Goal: Contribute content: Add original content to the website for others to see

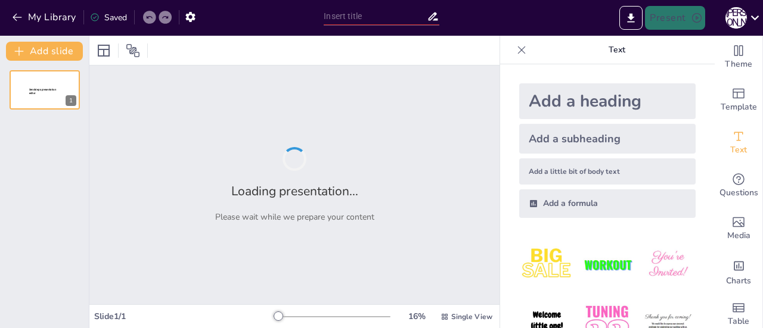
type input "Державна мова. Мовне законодавство та мовна політика України."
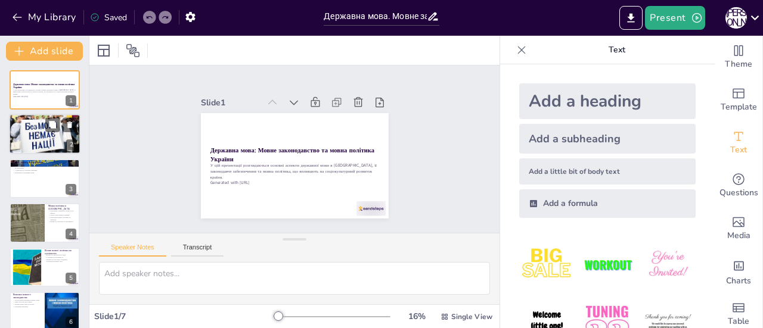
click at [51, 145] on div at bounding box center [45, 134] width 72 height 41
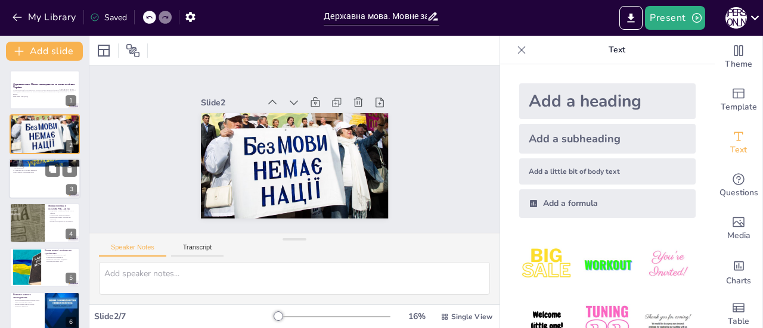
click at [32, 178] on div at bounding box center [45, 179] width 72 height 41
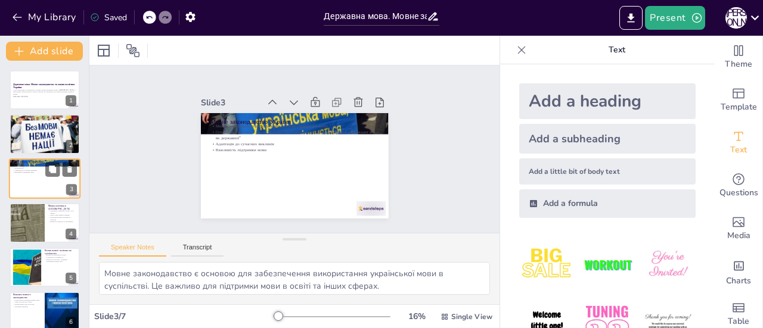
type textarea "Мовне законодавство є основою для забезпечення використання української мови в …"
click at [285, 315] on div at bounding box center [333, 317] width 114 height 10
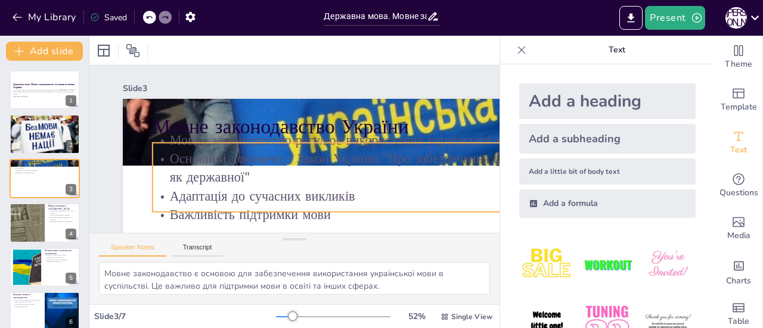
scroll to position [119, 0]
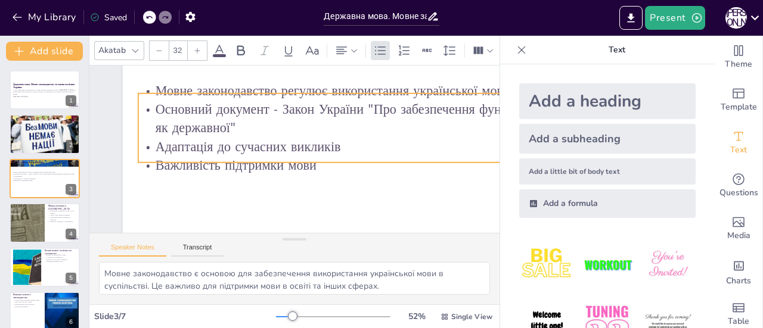
drag, startPoint x: 185, startPoint y: 88, endPoint x: 170, endPoint y: 158, distance: 71.2
click at [171, 158] on p "Важливість підтримки мови" at bounding box center [357, 243] width 372 height 411
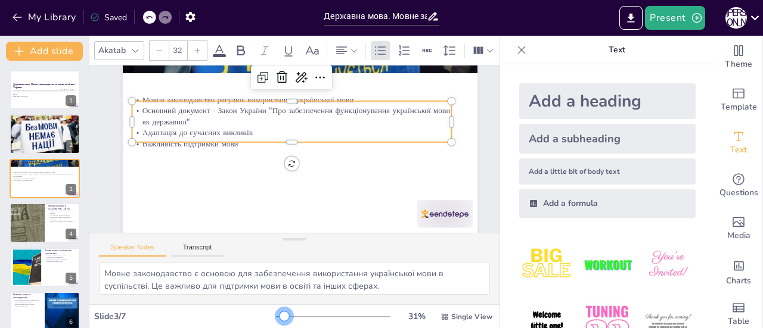
click at [276, 313] on div at bounding box center [333, 317] width 114 height 10
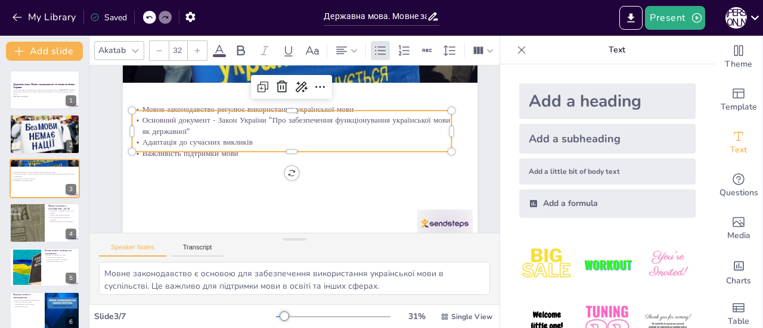
scroll to position [74, 0]
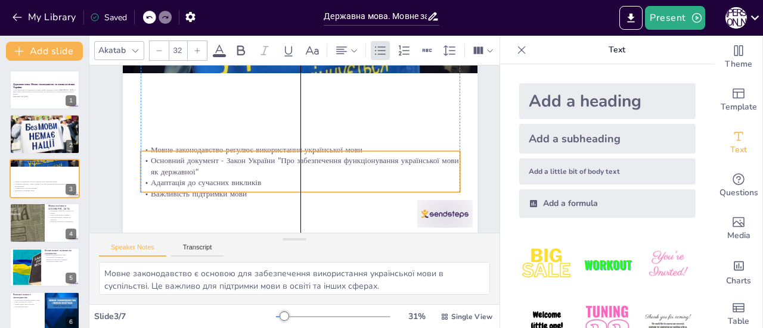
drag, startPoint x: 271, startPoint y: 114, endPoint x: 275, endPoint y: 164, distance: 50.3
click at [275, 164] on p "Основний документ - Закон України "Про забезпечення функціонування української …" at bounding box center [298, 131] width 288 height 179
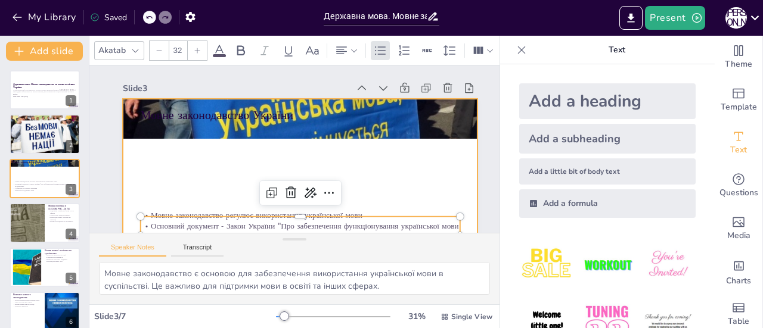
scroll to position [0, 0]
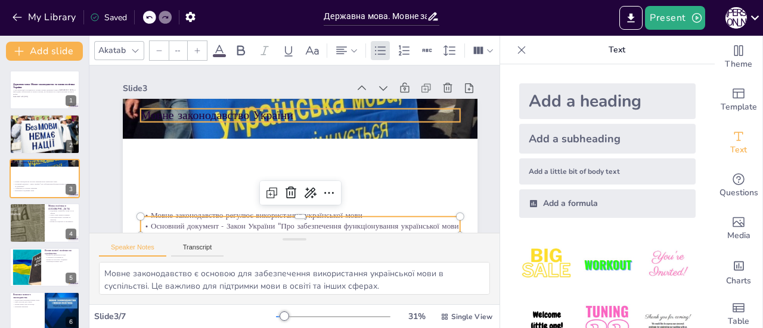
type input "48"
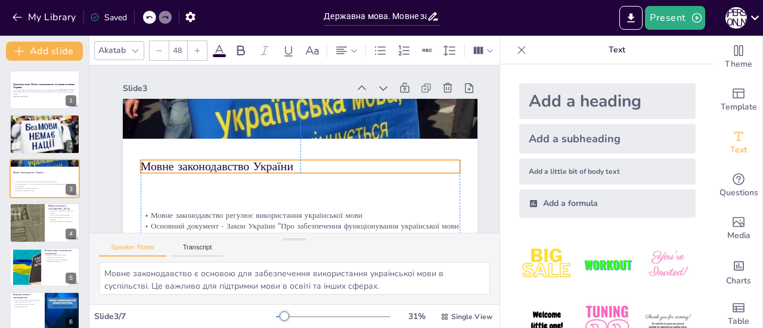
drag, startPoint x: 263, startPoint y: 118, endPoint x: 265, endPoint y: 169, distance: 51.3
click at [265, 169] on p "Мовне законодавство України" at bounding box center [294, 167] width 309 height 114
click at [145, 121] on div "Slide 1 Державна мова: Мовне законодавство та мовна політика України У цій през…" at bounding box center [261, 154] width 233 height 421
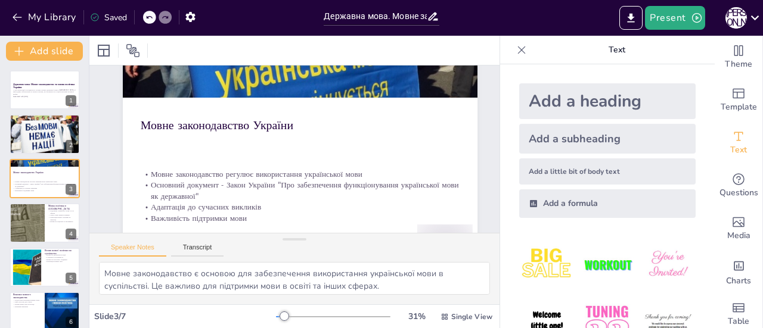
scroll to position [60, 0]
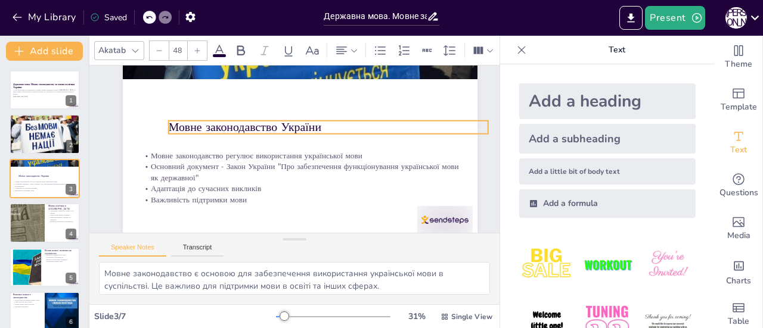
drag, startPoint x: 218, startPoint y: 107, endPoint x: 246, endPoint y: 126, distance: 33.7
click at [281, 126] on p "Мовне законодавство України" at bounding box center [322, 178] width 83 height 316
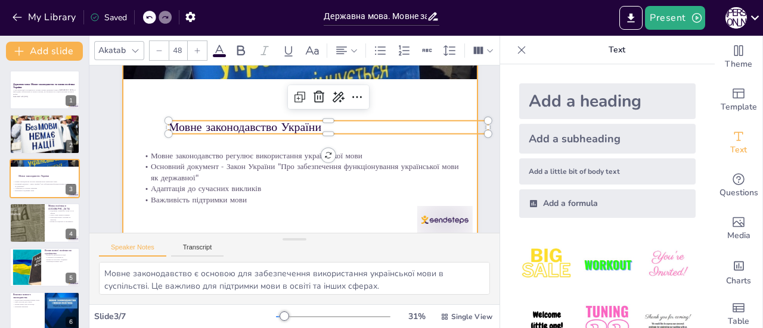
click at [221, 94] on div at bounding box center [305, 151] width 299 height 399
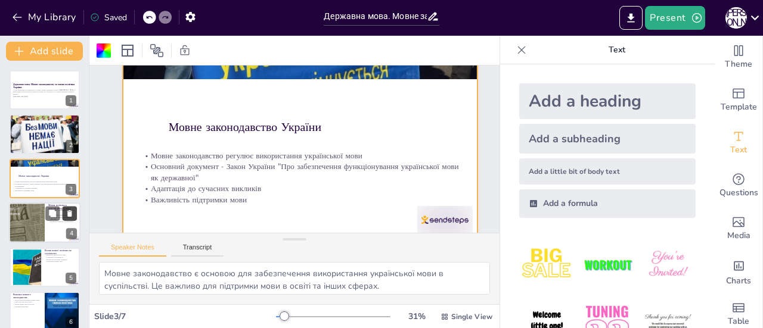
click at [64, 210] on button at bounding box center [70, 214] width 14 height 14
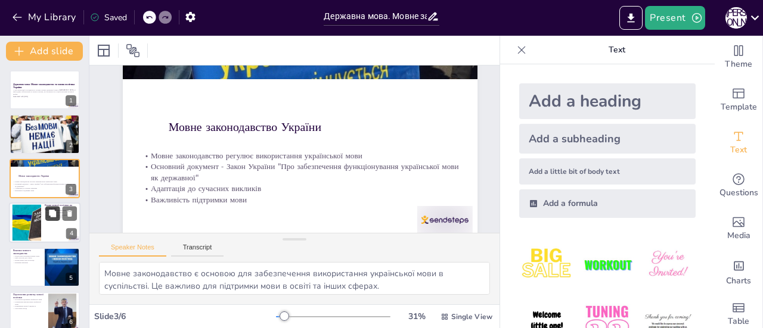
click at [54, 219] on button at bounding box center [52, 214] width 14 height 14
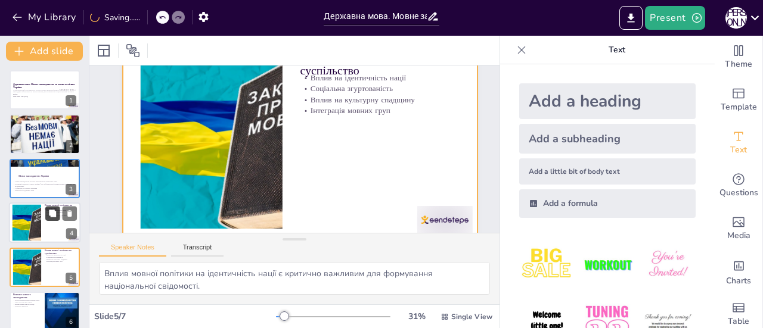
scroll to position [49, 0]
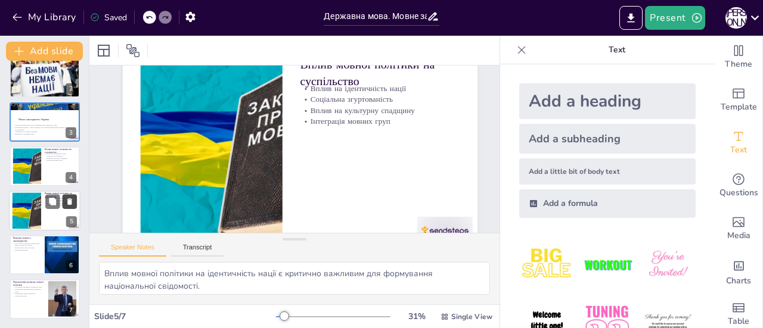
click at [70, 200] on icon at bounding box center [69, 201] width 5 height 7
type textarea "Недостатня реалізація мовних норм є серйозним викликом для мовного законодавств…"
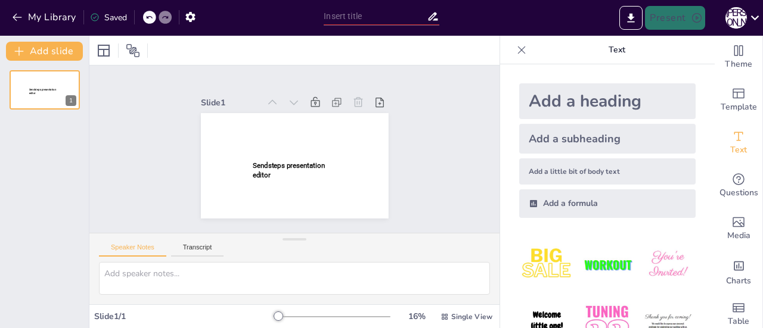
type input "Державна мова. Мовне законодавство та мовна політика України."
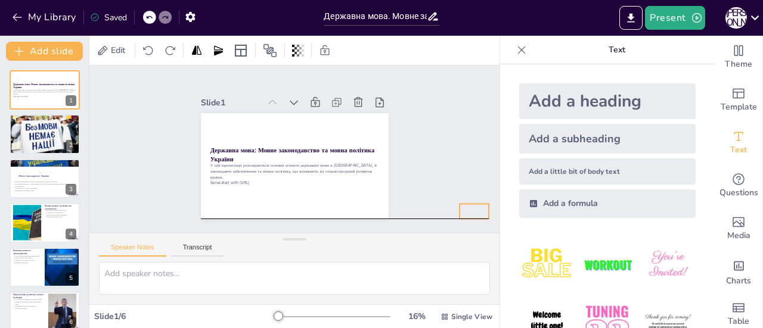
drag, startPoint x: 362, startPoint y: 206, endPoint x: 468, endPoint y: 210, distance: 106.2
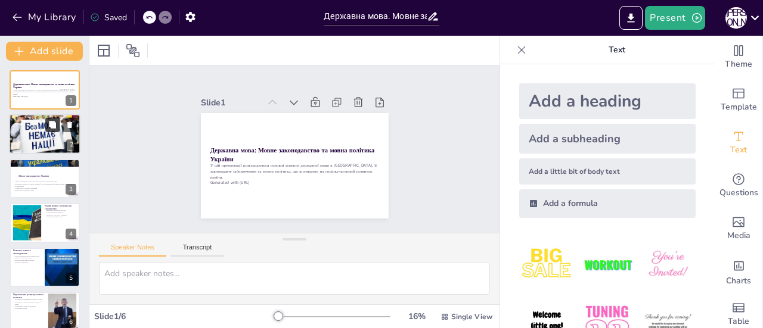
click at [48, 130] on button at bounding box center [52, 125] width 14 height 14
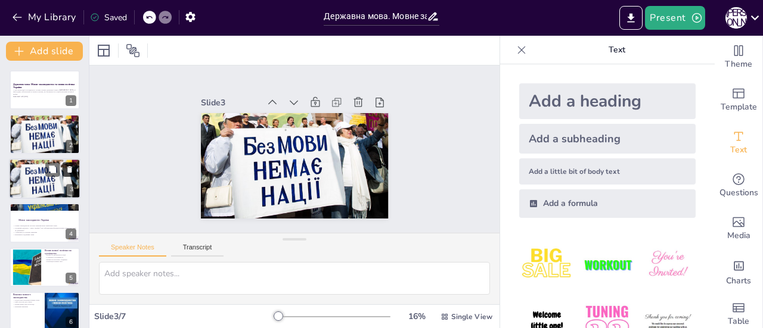
click at [69, 169] on icon at bounding box center [69, 169] width 5 height 7
type textarea "Мовне законодавство є основою для забезпечення використання української мови в …"
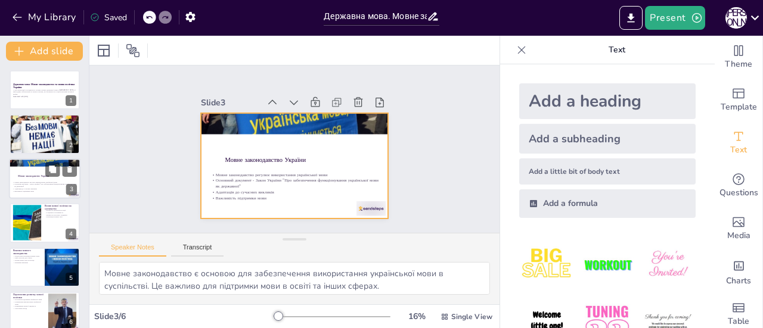
click at [40, 179] on div at bounding box center [45, 179] width 72 height 41
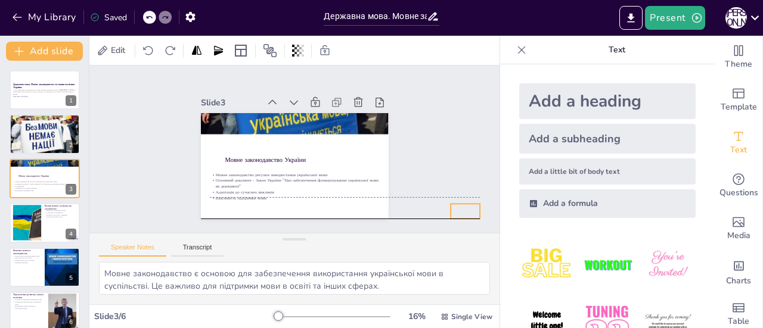
drag, startPoint x: 367, startPoint y: 204, endPoint x: 461, endPoint y: 202, distance: 94.2
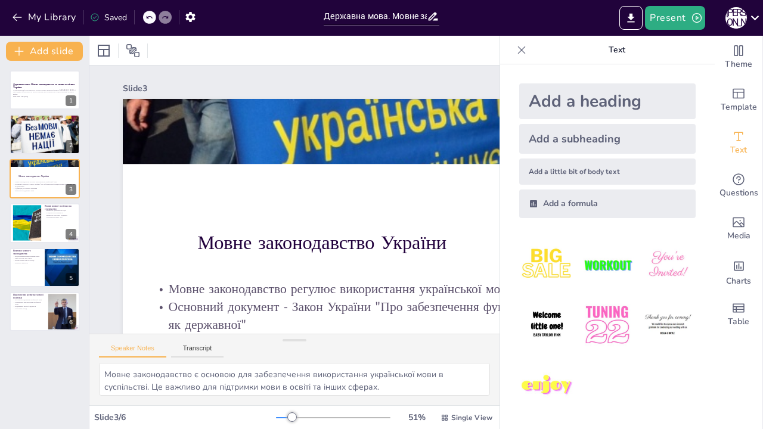
click at [287, 328] on div at bounding box center [292, 417] width 10 height 10
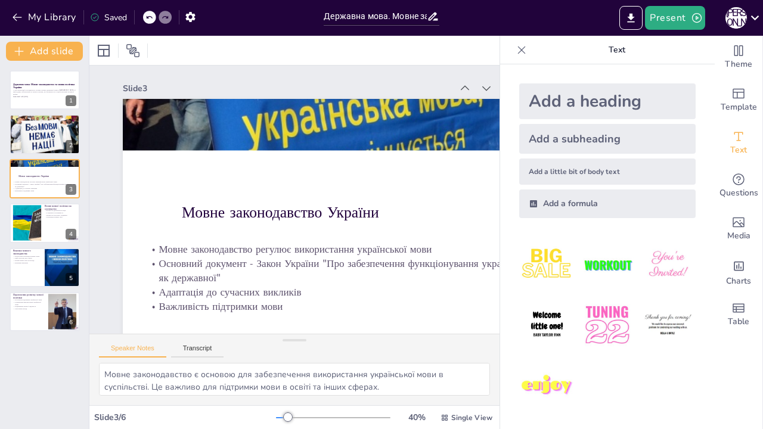
click at [283, 328] on div at bounding box center [288, 417] width 10 height 10
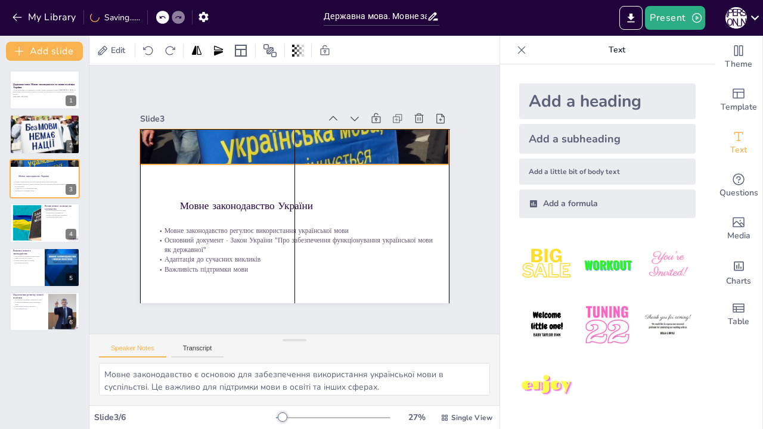
click at [284, 150] on div at bounding box center [294, 146] width 309 height 176
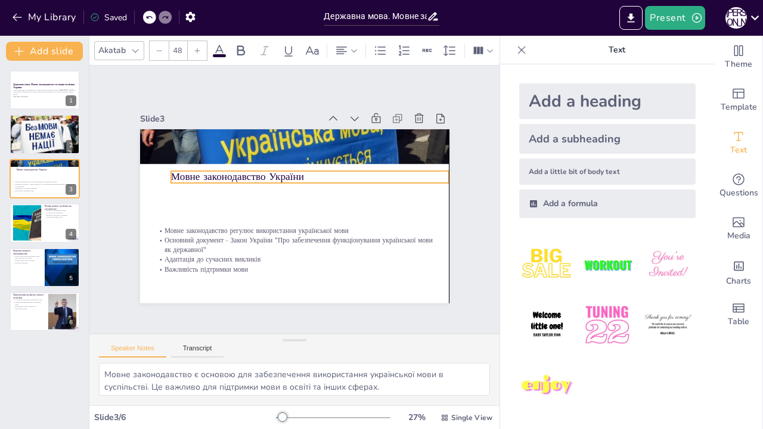
drag, startPoint x: 257, startPoint y: 198, endPoint x: 246, endPoint y: 169, distance: 31.3
click at [246, 170] on p "Мовне законодавство України" at bounding box center [310, 177] width 278 height 14
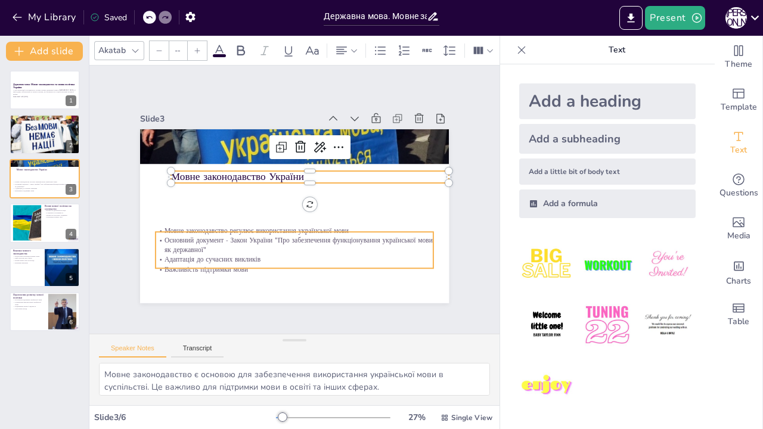
type input "32"
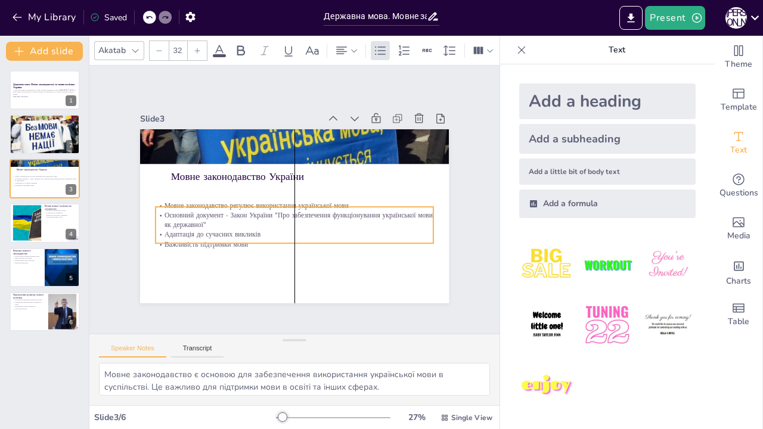
drag, startPoint x: 203, startPoint y: 229, endPoint x: 204, endPoint y: 204, distance: 25.1
click at [204, 204] on p "Мовне законодавство регулює використання української мови" at bounding box center [295, 206] width 278 height 10
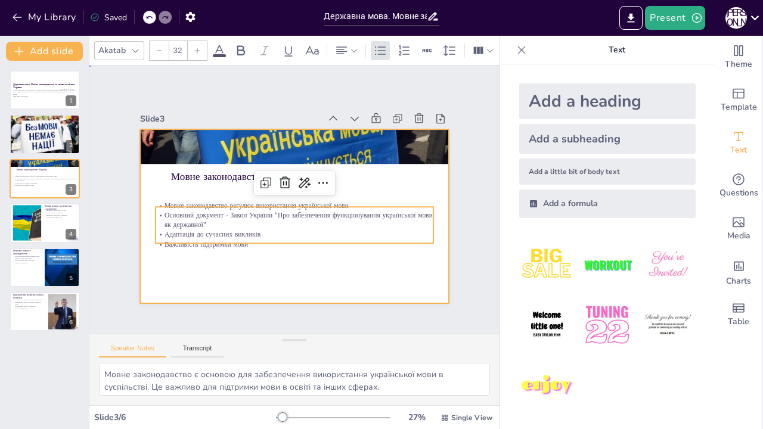
click at [178, 255] on div at bounding box center [294, 216] width 309 height 174
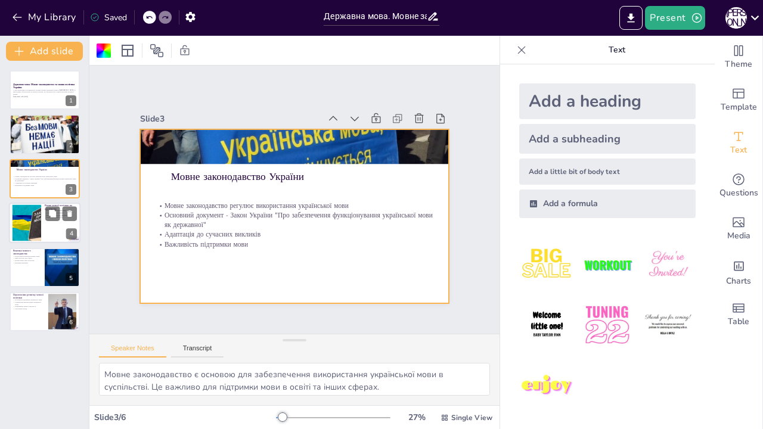
click at [20, 218] on div at bounding box center [26, 223] width 65 height 36
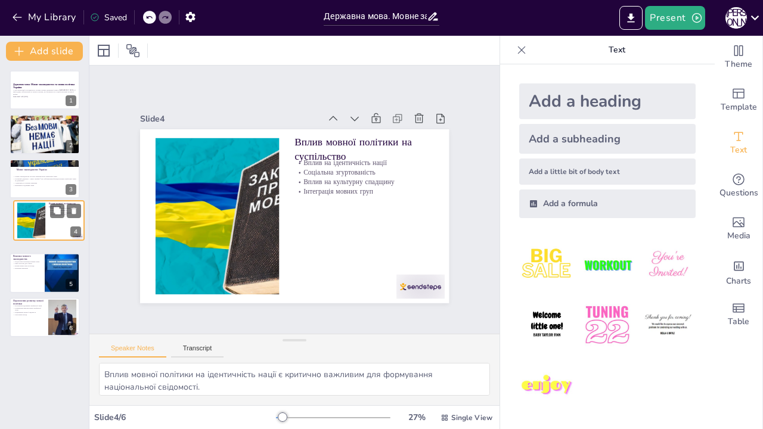
drag, startPoint x: 33, startPoint y: 220, endPoint x: 38, endPoint y: 214, distance: 7.8
click at [39, 214] on div at bounding box center [31, 221] width 64 height 36
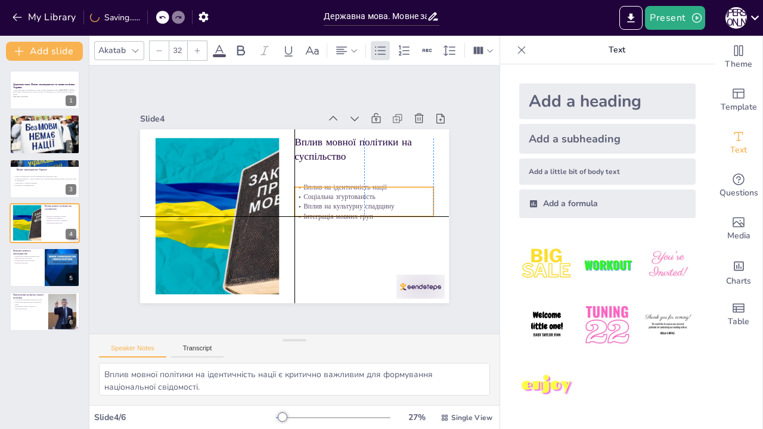
drag, startPoint x: 349, startPoint y: 173, endPoint x: 346, endPoint y: 195, distance: 22.8
click at [346, 195] on div "Вплив на ідентичність нації Соціальна згуртованість Вплив на культурну спадщину…" at bounding box center [363, 201] width 139 height 39
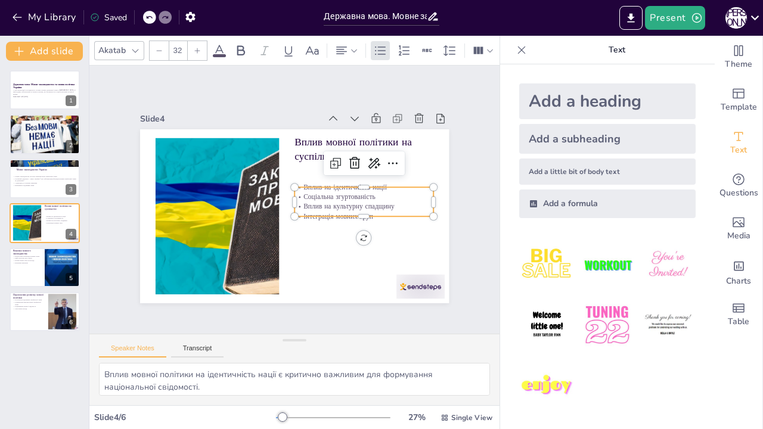
click at [243, 96] on div "Slide 1 Державна мова: Мовне законодавство та мовна політика України У цій през…" at bounding box center [294, 199] width 309 height 207
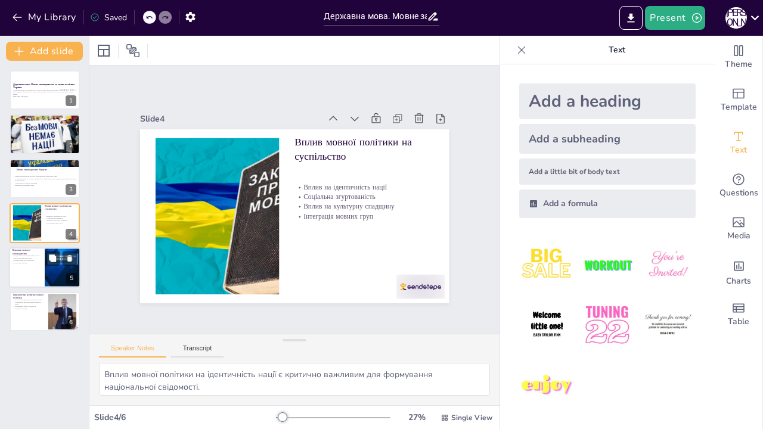
click at [33, 267] on div at bounding box center [45, 267] width 72 height 41
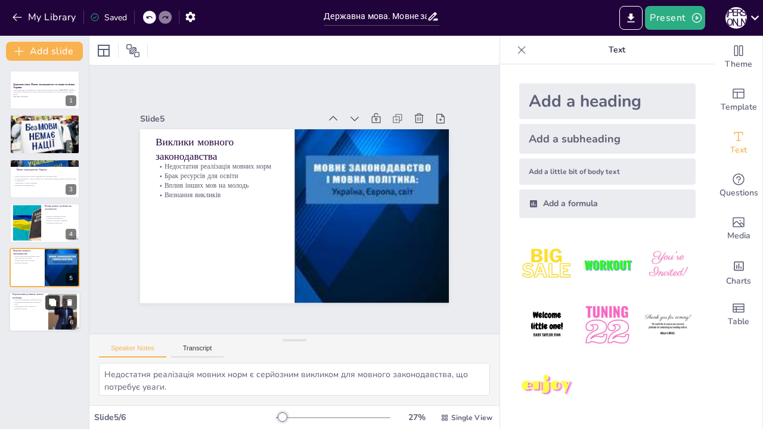
click at [47, 305] on button at bounding box center [52, 302] width 14 height 14
type textarea "Посилення підтримки української мови є необхідним для її розвитку в усіх сферах…"
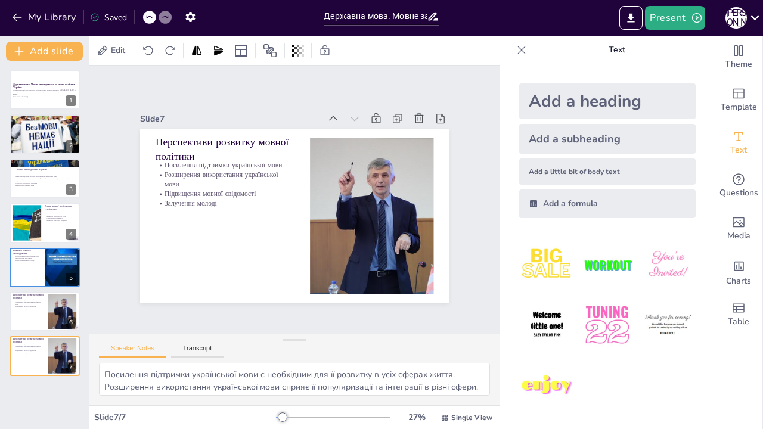
drag, startPoint x: 429, startPoint y: 282, endPoint x: 511, endPoint y: 343, distance: 102.3
click at [207, 328] on button "Transcript" at bounding box center [197, 350] width 53 height 13
click at [144, 328] on button "Speaker Notes" at bounding box center [132, 350] width 67 height 13
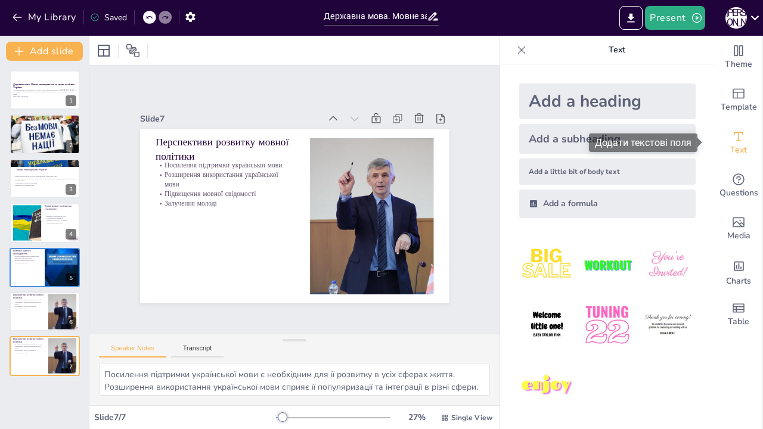
click at [730, 149] on span "Text" at bounding box center [738, 150] width 17 height 13
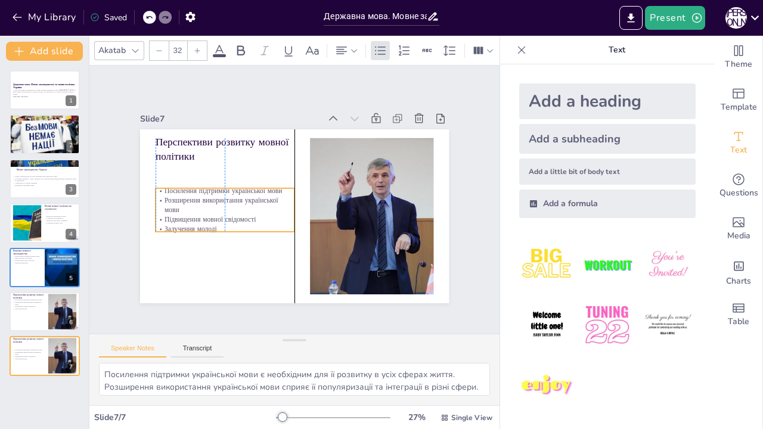
drag, startPoint x: 198, startPoint y: 175, endPoint x: 200, endPoint y: 201, distance: 25.7
click at [200, 201] on p "Розширення використання української мови" at bounding box center [225, 204] width 139 height 19
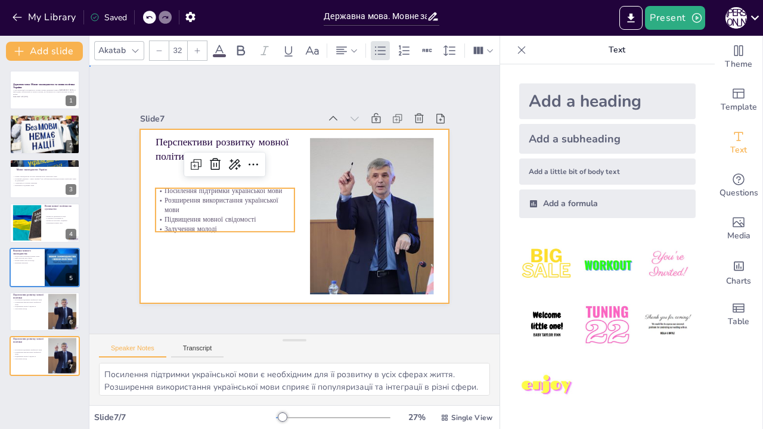
click at [164, 162] on div at bounding box center [294, 216] width 309 height 174
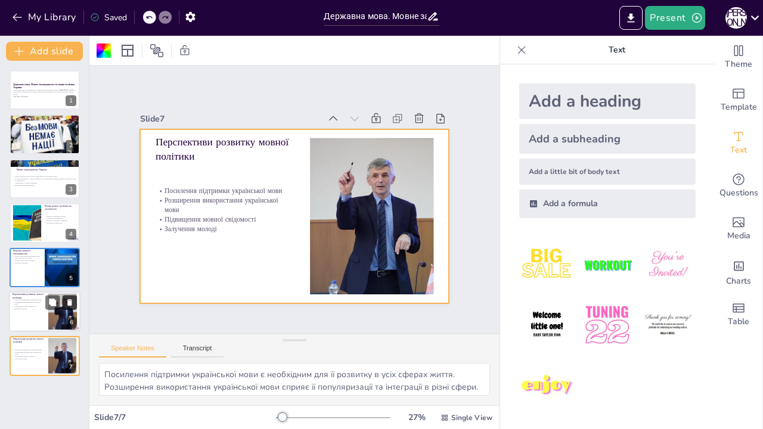
click at [71, 306] on icon at bounding box center [70, 302] width 8 height 8
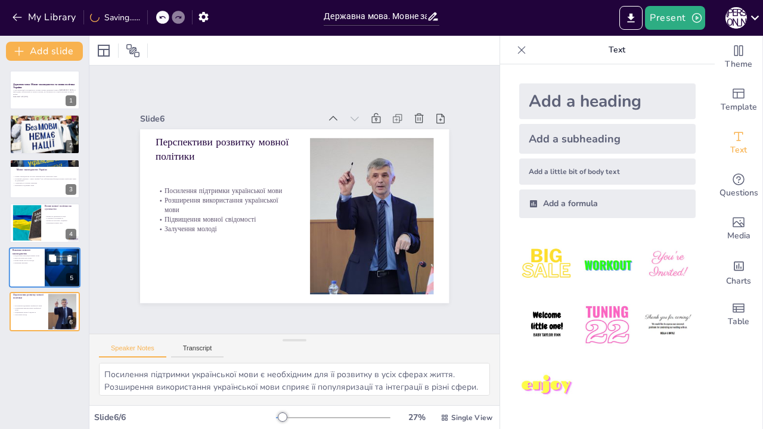
click at [24, 260] on p "Вплив інших мов на молодь" at bounding box center [27, 260] width 29 height 2
type textarea "Недостатня реалізація мовних норм є серйозним викликом для мовного законодавств…"
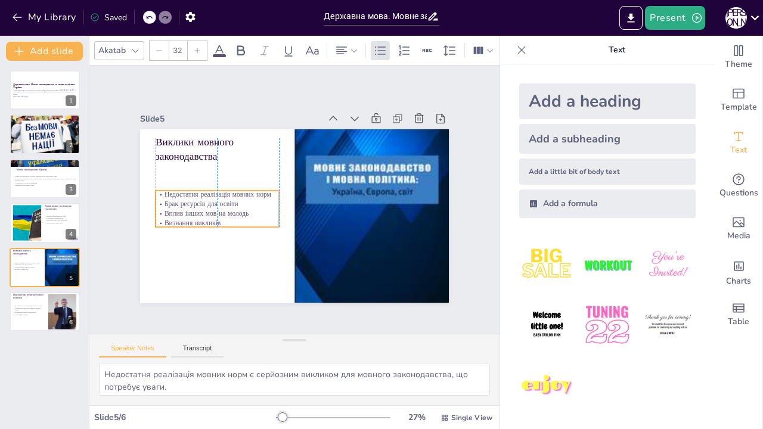
drag, startPoint x: 193, startPoint y: 162, endPoint x: 191, endPoint y: 190, distance: 28.1
click at [191, 190] on p "Недостатня реалізація мовних норм" at bounding box center [217, 194] width 123 height 10
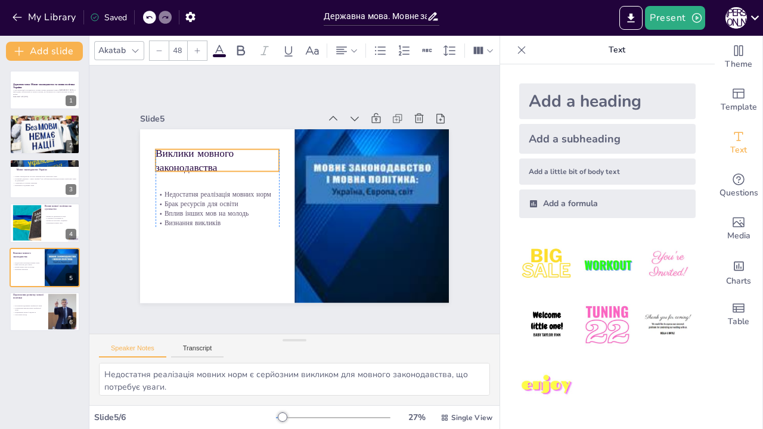
drag, startPoint x: 175, startPoint y: 147, endPoint x: 179, endPoint y: 157, distance: 11.3
click at [179, 157] on p "Виклики мовного законодавства" at bounding box center [217, 160] width 123 height 29
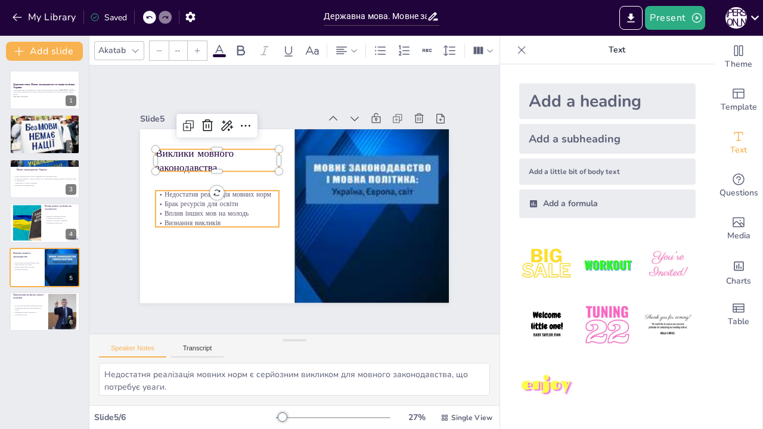
type input "32"
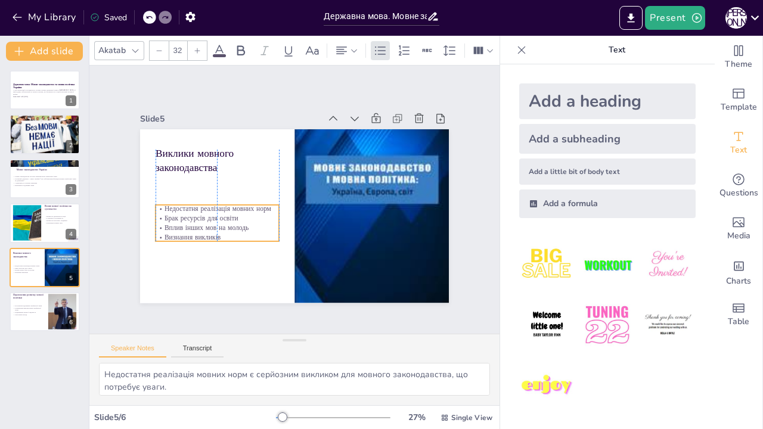
drag, startPoint x: 186, startPoint y: 211, endPoint x: 187, endPoint y: 225, distance: 14.4
click at [187, 225] on p "Вплив інших мов на молодь" at bounding box center [217, 228] width 123 height 10
click at [29, 220] on div at bounding box center [26, 223] width 65 height 36
type textarea "Вплив мовної політики на ідентичність нації є критично важливим для формування …"
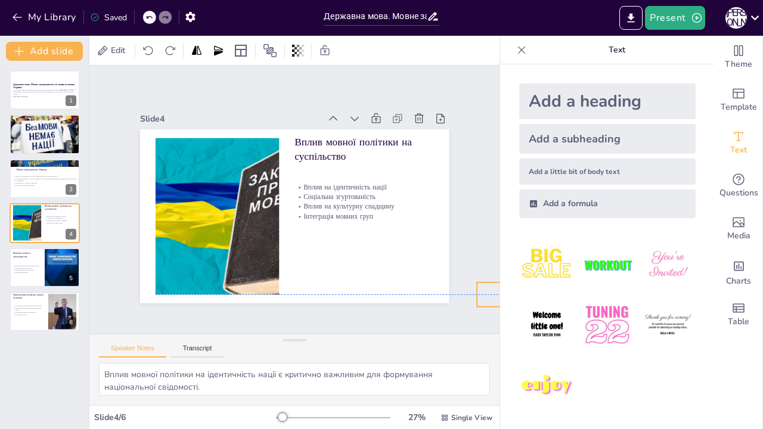
drag, startPoint x: 416, startPoint y: 282, endPoint x: 496, endPoint y: 290, distance: 80.8
click at [23, 96] on p "Generated with [URL]" at bounding box center [45, 96] width 64 height 2
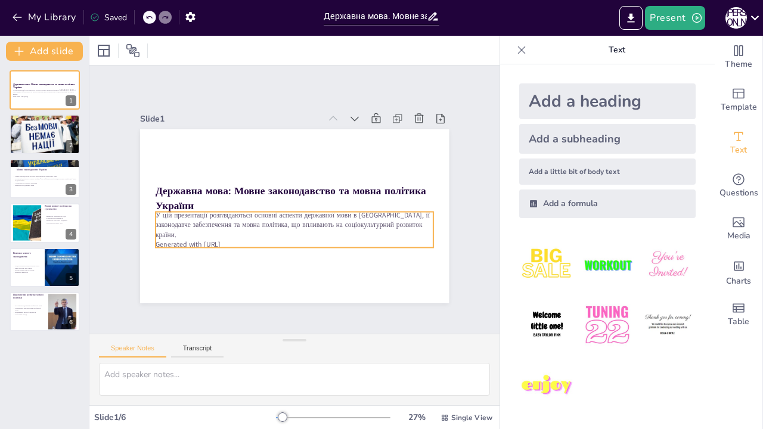
click at [228, 240] on p "Generated with [URL]" at bounding box center [295, 245] width 278 height 10
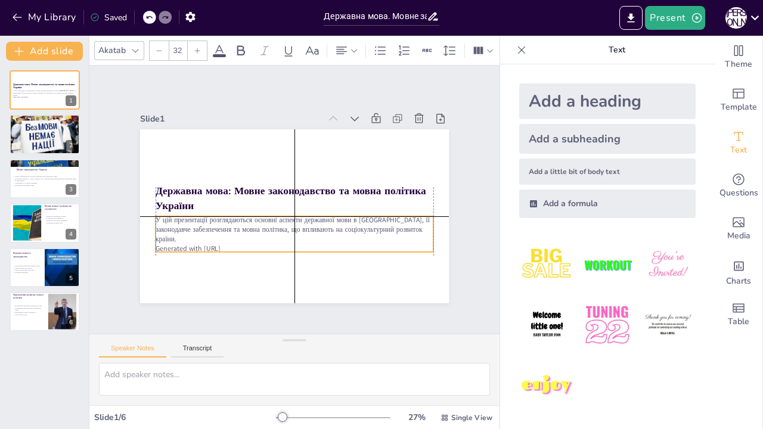
drag, startPoint x: 234, startPoint y: 236, endPoint x: 236, endPoint y: 243, distance: 7.0
click at [236, 244] on p "Generated with [URL]" at bounding box center [295, 249] width 278 height 10
click at [297, 193] on icon at bounding box center [304, 192] width 14 height 14
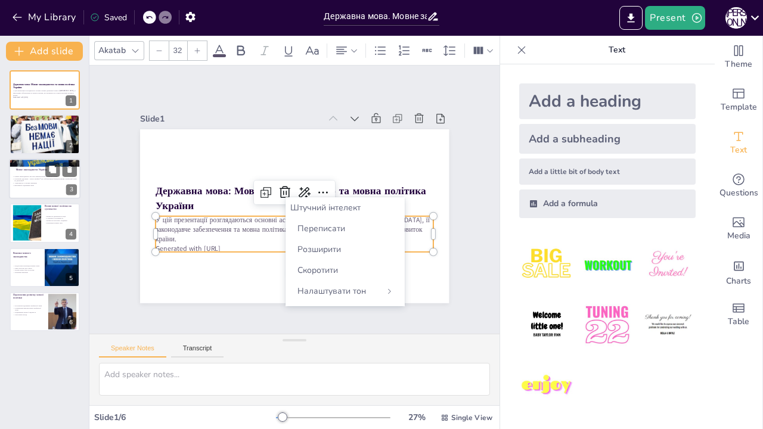
click at [42, 175] on div at bounding box center [45, 179] width 72 height 41
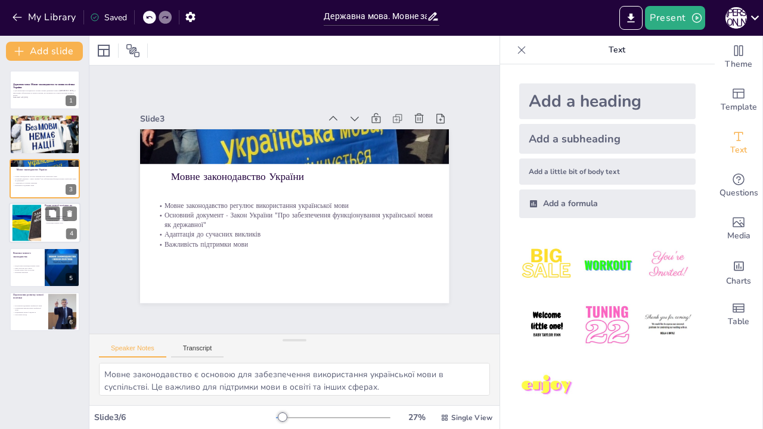
click at [48, 225] on div at bounding box center [45, 223] width 72 height 41
type textarea "Вплив мовної політики на ідентичність нації є критично важливим для формування …"
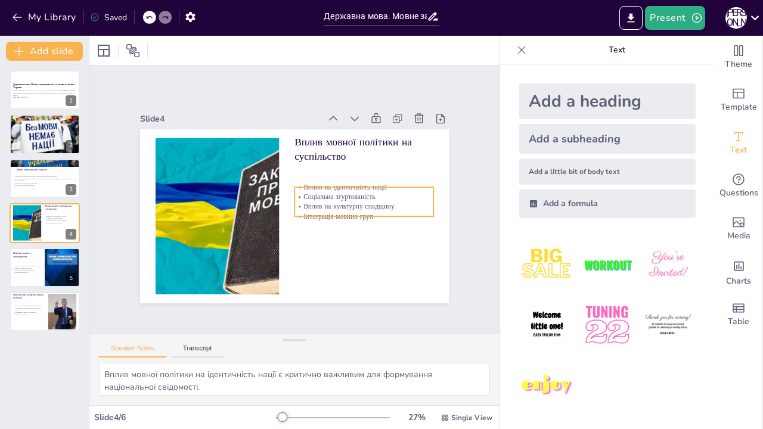
click at [334, 202] on p "Вплив на культурну спадщину" at bounding box center [363, 207] width 139 height 10
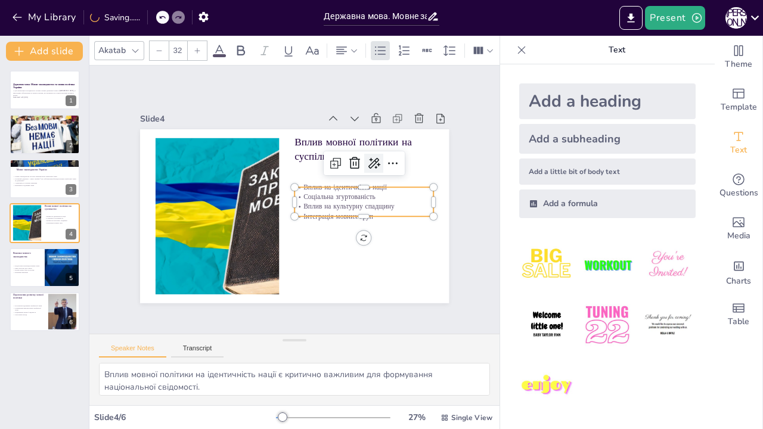
click at [367, 159] on icon at bounding box center [373, 163] width 14 height 14
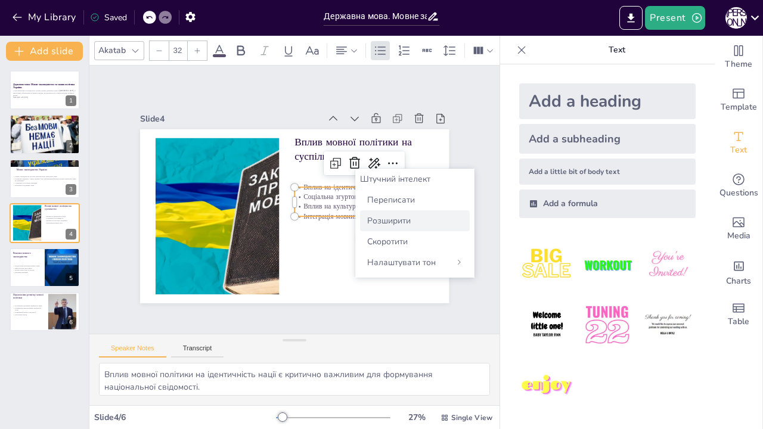
click at [389, 224] on font "Розширити" at bounding box center [388, 220] width 43 height 11
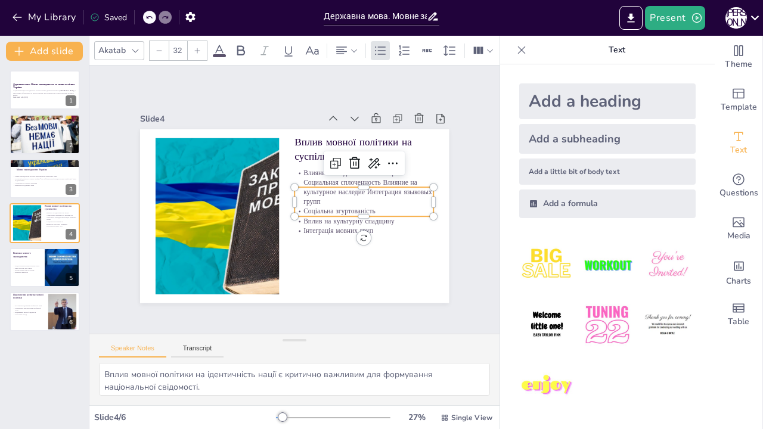
click at [464, 206] on div "Slide 1 Державна мова: Мовне законодавство та мовна політика України У цій през…" at bounding box center [294, 199] width 375 height 207
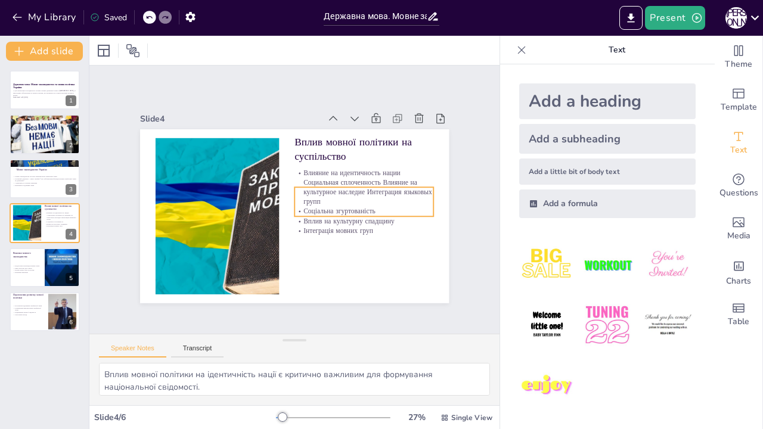
click at [294, 168] on p "Влияние на идентичность нации Социальная сплоченность Влияние на культурное нас…" at bounding box center [363, 187] width 139 height 39
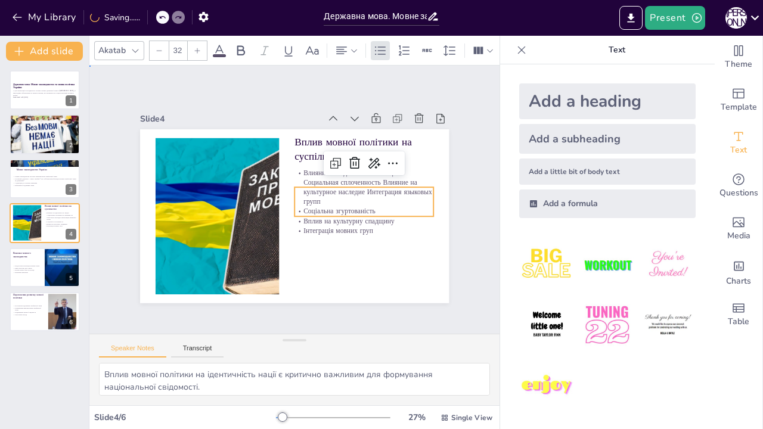
click at [455, 152] on div "Slide 1 Державна мова: Мовне законодавство та мовна політика України У цій през…" at bounding box center [294, 199] width 375 height 207
type input "32"
click at [320, 187] on p "Влияние на идентичность нации Социальная сплоченность Влияние на культурное нас…" at bounding box center [363, 187] width 139 height 39
click at [386, 163] on icon at bounding box center [393, 163] width 14 height 14
click at [324, 191] on p "Влияние на идентичность нации Социальная сплоченность Влияние на культурное нас…" at bounding box center [363, 187] width 139 height 39
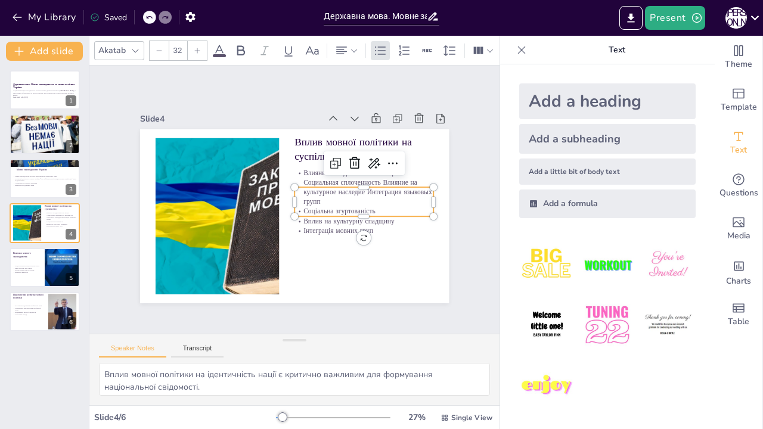
click at [322, 184] on p "Влияние на идентичность нации Социальная сплоченность Влияние на культурное нас…" at bounding box center [363, 187] width 139 height 39
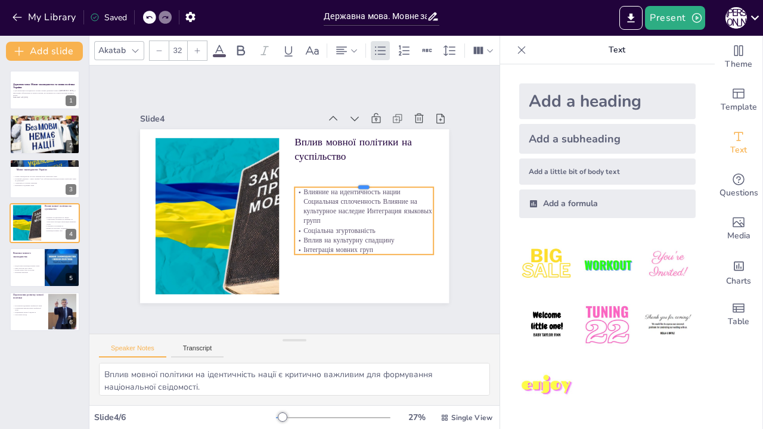
drag, startPoint x: 326, startPoint y: 179, endPoint x: 331, endPoint y: 194, distance: 16.2
click at [327, 179] on div at bounding box center [363, 183] width 139 height 10
click at [339, 199] on p "Влияние на идентичность нации Социальная сплоченность Влияние на культурное нас…" at bounding box center [363, 207] width 139 height 39
click at [354, 207] on p "Влияние на идентичность нации Социальная сплоченность Влияние на культурное нас…" at bounding box center [363, 207] width 139 height 39
click at [282, 96] on div "Slide 1 Державна мова: Мовне законодавство та мовна політика України У цій през…" at bounding box center [294, 199] width 309 height 207
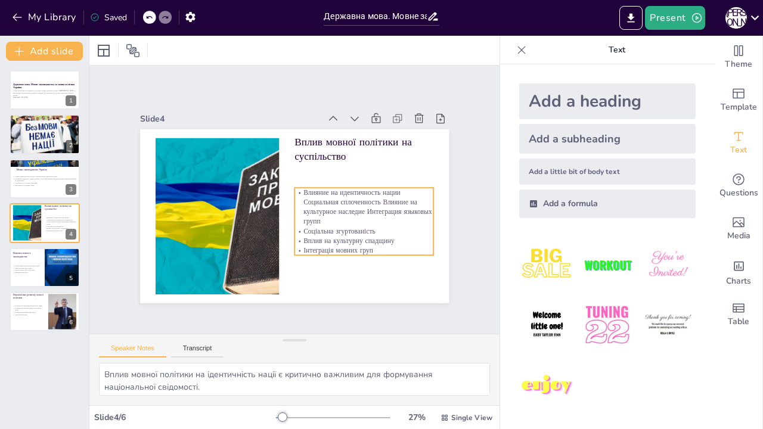
click at [308, 206] on p "Влияние на идентичность нации Социальная сплоченность Влияние на культурное нас…" at bounding box center [363, 207] width 139 height 39
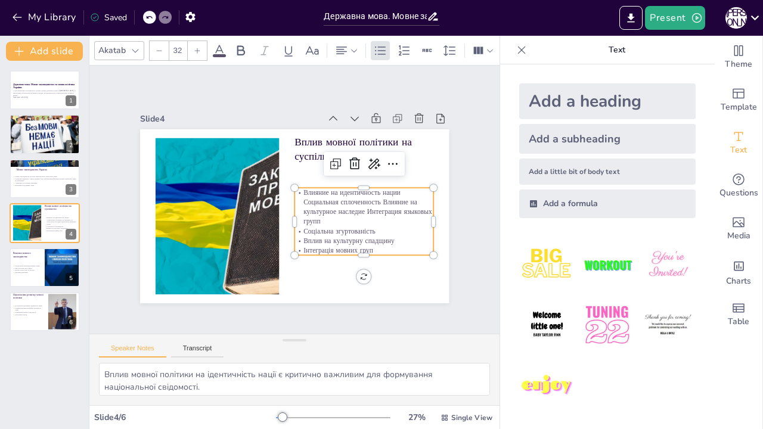
click at [295, 206] on p "Влияние на идентичность нации Социальная сплоченность Влияние на культурное нас…" at bounding box center [363, 207] width 139 height 39
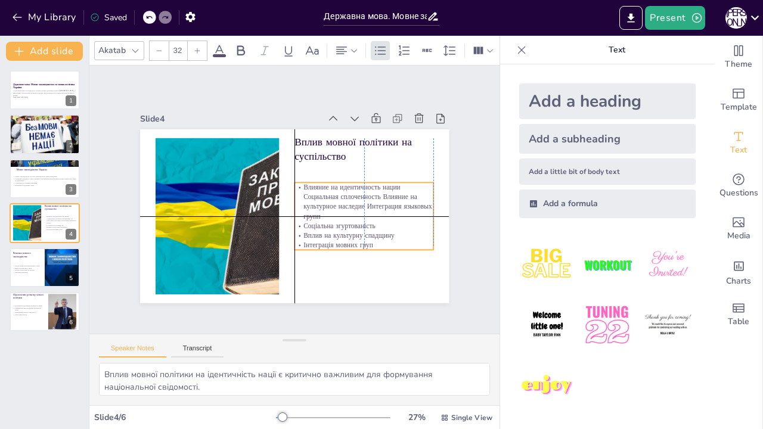
drag, startPoint x: 294, startPoint y: 192, endPoint x: 299, endPoint y: 184, distance: 9.9
click at [299, 184] on p "Влияние на идентичность нации Социальная сплоченность Влияние на культурное нас…" at bounding box center [363, 202] width 139 height 39
click at [368, 158] on icon at bounding box center [374, 159] width 12 height 11
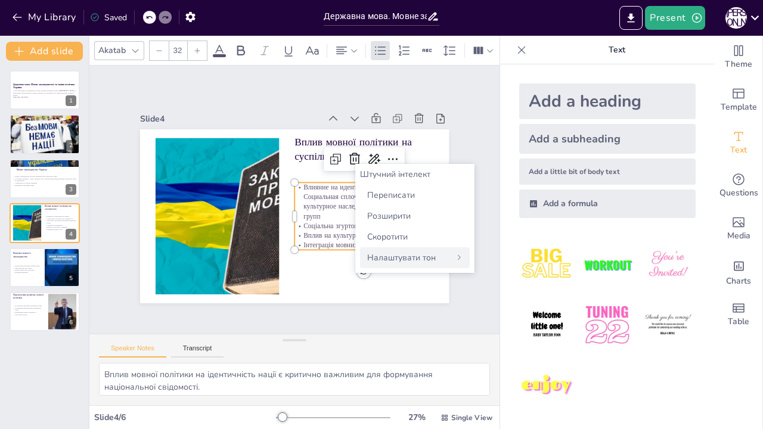
click at [455, 256] on icon at bounding box center [458, 257] width 7 height 7
click at [404, 241] on font "Переконливий" at bounding box center [396, 236] width 58 height 11
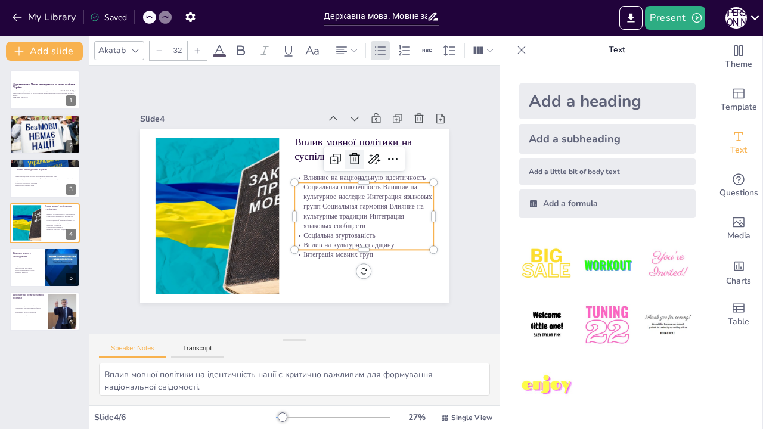
click at [347, 154] on icon at bounding box center [354, 159] width 14 height 14
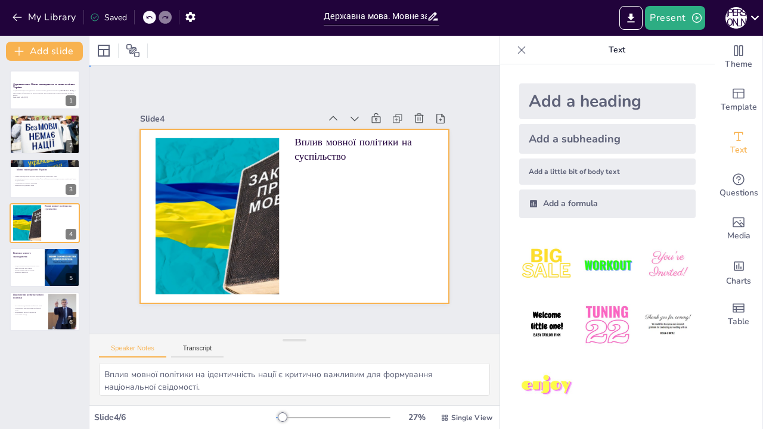
click at [344, 218] on div at bounding box center [294, 216] width 309 height 174
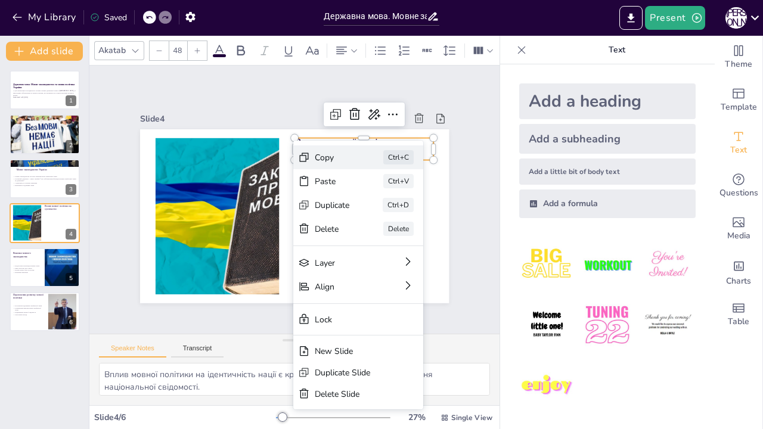
click at [340, 155] on div "Copy" at bounding box center [332, 157] width 35 height 11
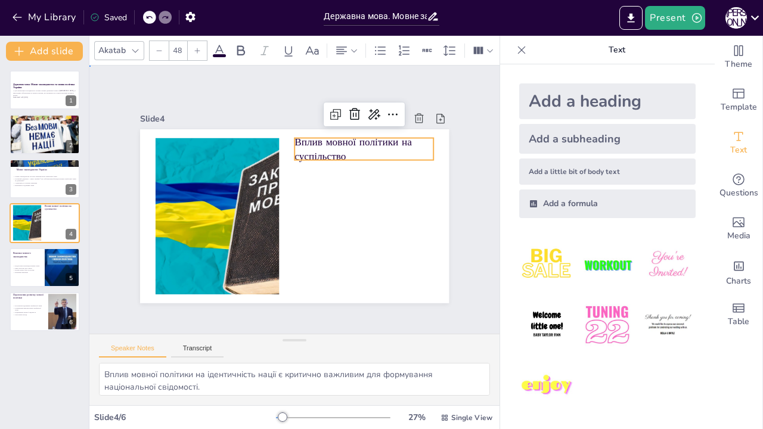
click at [415, 80] on div "Slide 1 Державна мова: Мовне законодавство та мовна політика України У цій през…" at bounding box center [294, 200] width 410 height 268
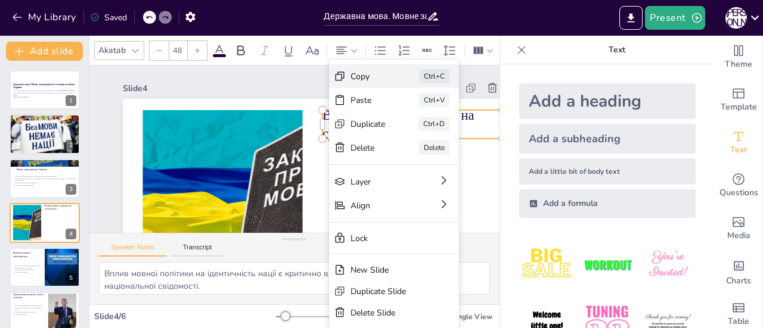
click at [423, 72] on div "Ctrl+C" at bounding box center [434, 76] width 30 height 14
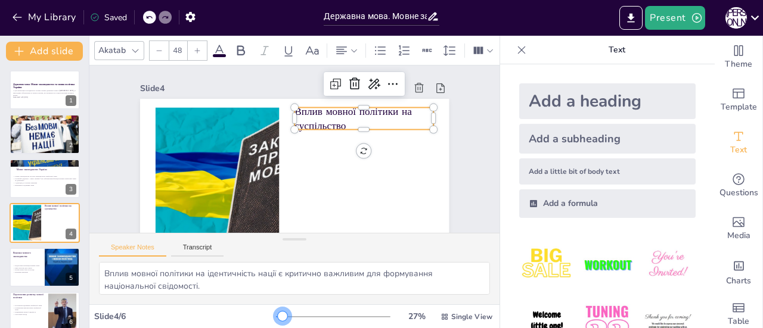
click at [278, 317] on div at bounding box center [283, 317] width 10 height 10
click at [52, 213] on icon at bounding box center [52, 213] width 7 height 7
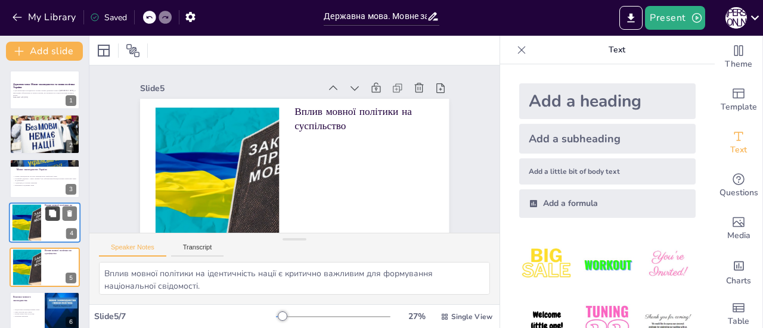
scroll to position [36, 0]
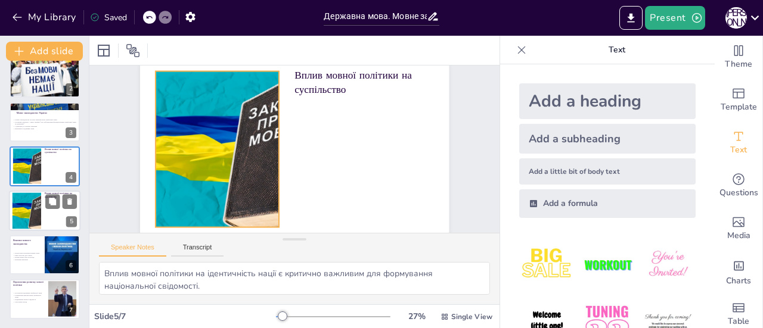
click at [35, 206] on div at bounding box center [26, 210] width 65 height 36
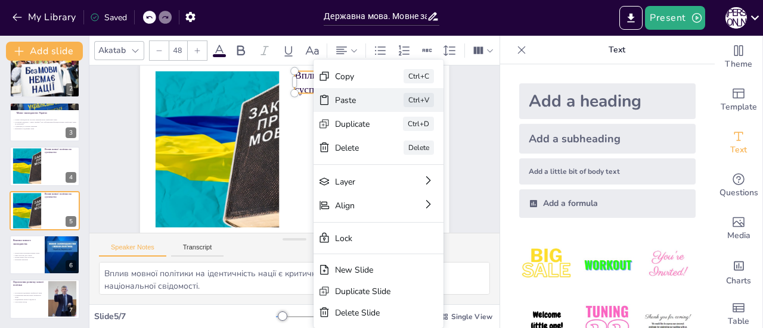
click at [357, 94] on div "Paste Ctrl+V" at bounding box center [378, 100] width 130 height 24
click at [417, 96] on div "Ctrl+V" at bounding box center [418, 100] width 30 height 14
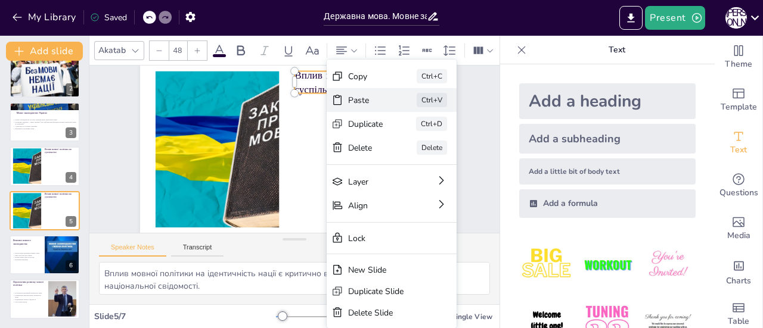
click at [373, 95] on div "Paste" at bounding box center [365, 100] width 35 height 11
type input "48"
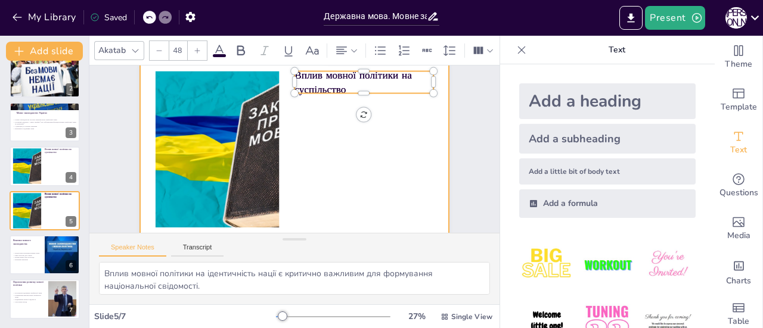
click at [294, 128] on div at bounding box center [294, 150] width 309 height 174
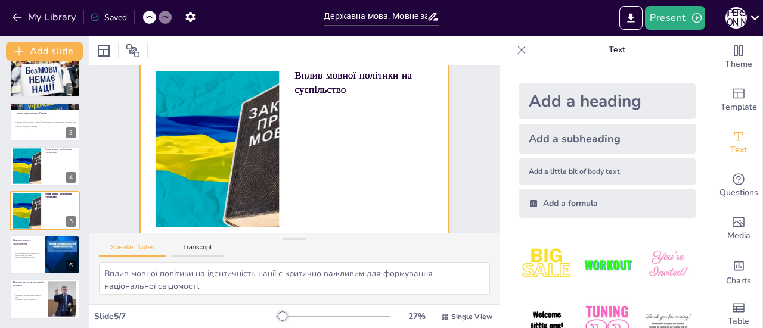
click at [318, 132] on div at bounding box center [294, 150] width 309 height 174
click at [312, 129] on div at bounding box center [294, 150] width 309 height 174
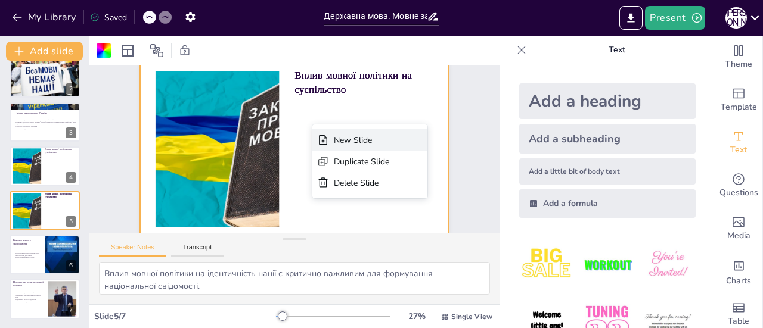
click at [344, 143] on div "New Slide" at bounding box center [361, 140] width 55 height 11
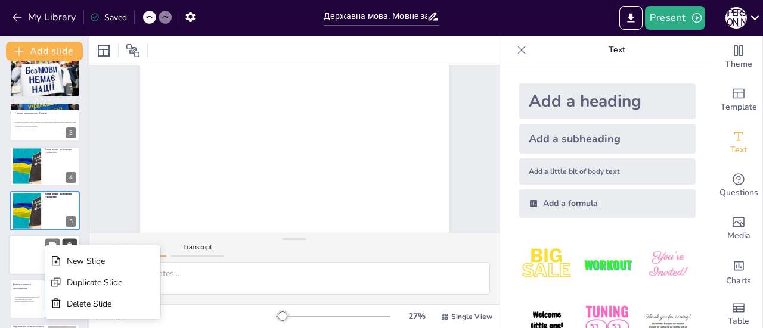
click at [70, 243] on icon at bounding box center [69, 246] width 5 height 7
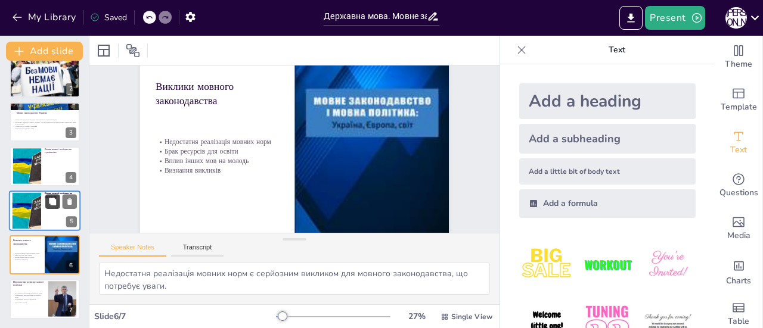
click at [45, 204] on button at bounding box center [52, 201] width 14 height 14
type textarea "Вплив мовної політики на ідентичність нації є критично важливим для формування …"
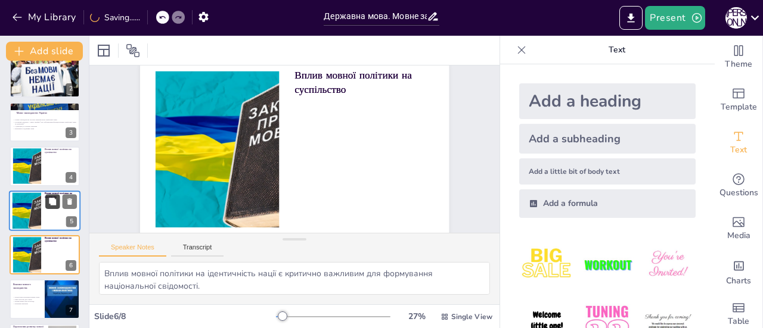
scroll to position [101, 0]
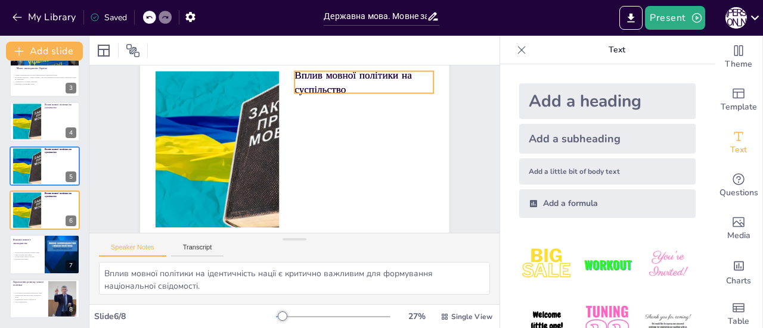
click at [352, 85] on p "Вплив мовної політики на суспільство" at bounding box center [363, 82] width 139 height 29
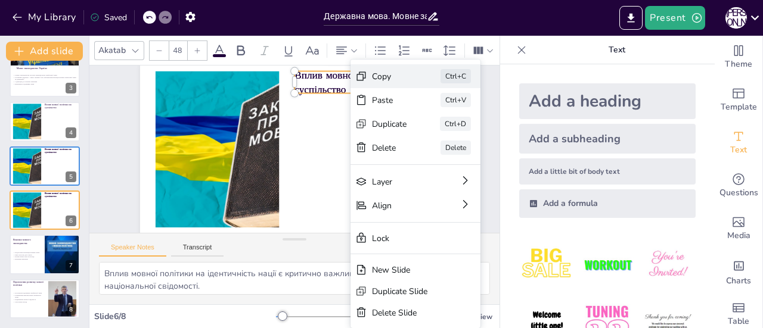
click at [395, 74] on div "Copy" at bounding box center [389, 76] width 35 height 11
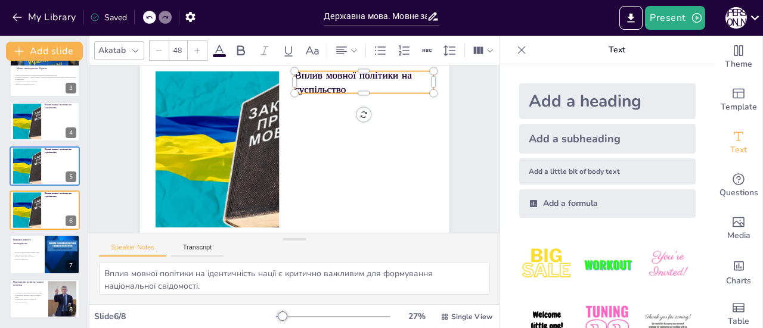
click at [386, 88] on p "Вплив мовної політики на суспільство" at bounding box center [363, 82] width 139 height 29
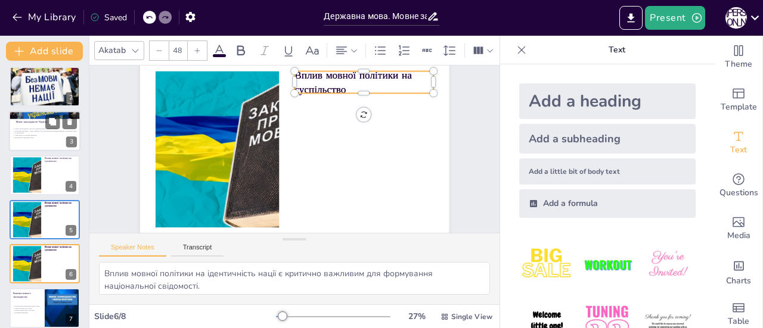
scroll to position [0, 0]
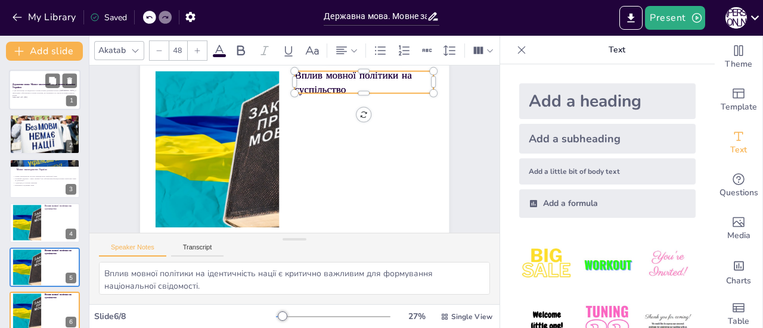
click at [42, 77] on div at bounding box center [45, 90] width 72 height 41
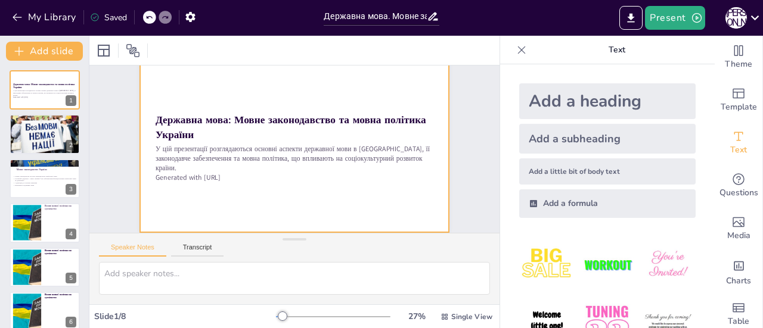
scroll to position [48, 0]
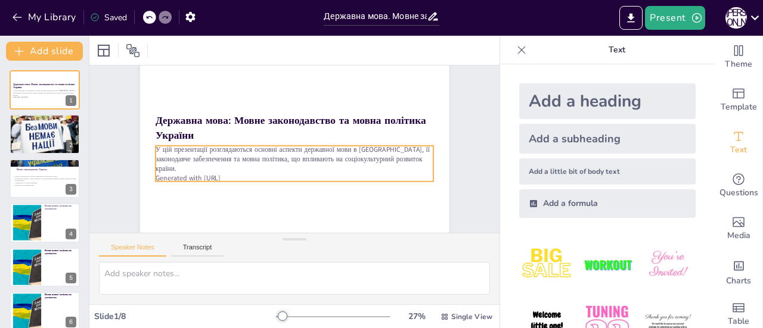
click at [231, 173] on p "Generated with [URL]" at bounding box center [295, 178] width 278 height 10
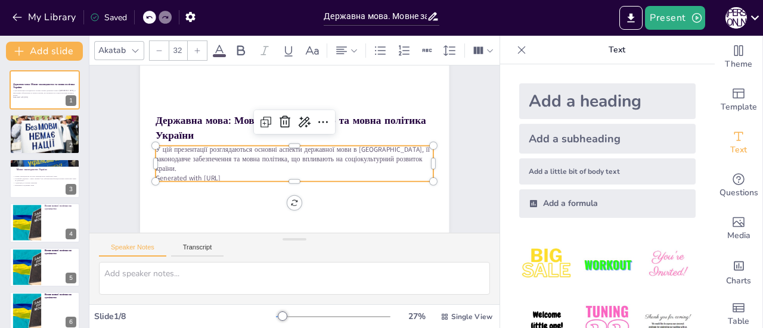
click at [182, 154] on p "У цій презентації розглядаються основні аспекти державної мови в [GEOGRAPHIC_DA…" at bounding box center [295, 159] width 278 height 29
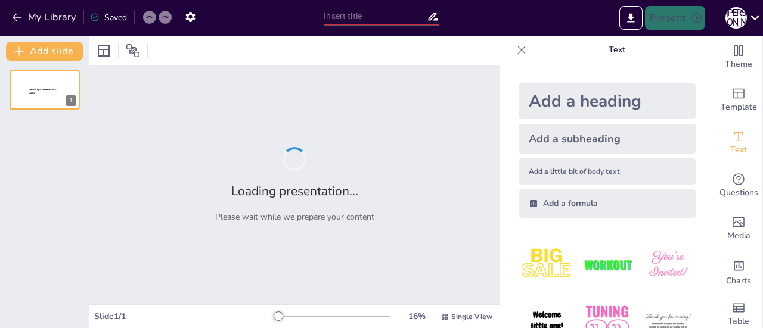
type input "Державна мова. Мовне законодавство та мовна політика України."
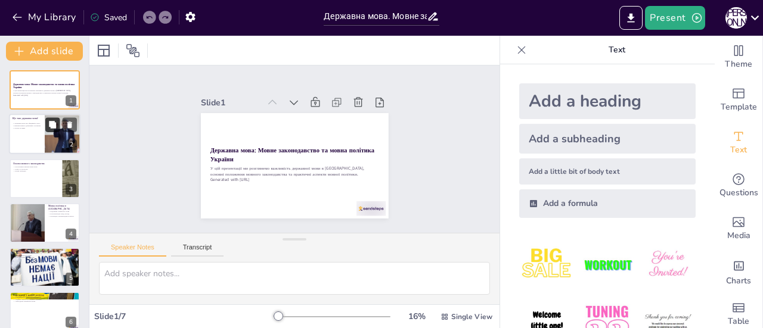
click at [48, 132] on button at bounding box center [52, 125] width 14 height 14
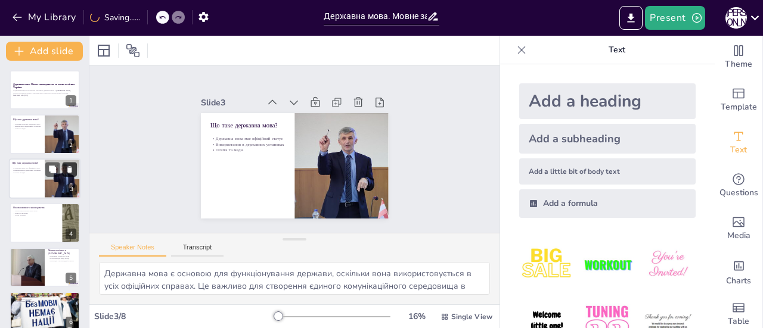
click at [75, 170] on button at bounding box center [70, 169] width 14 height 14
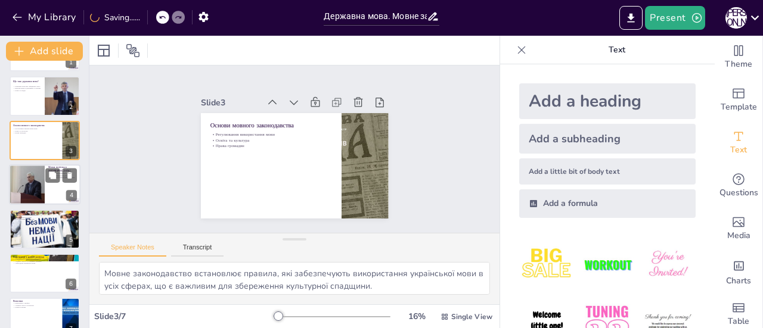
scroll to position [57, 0]
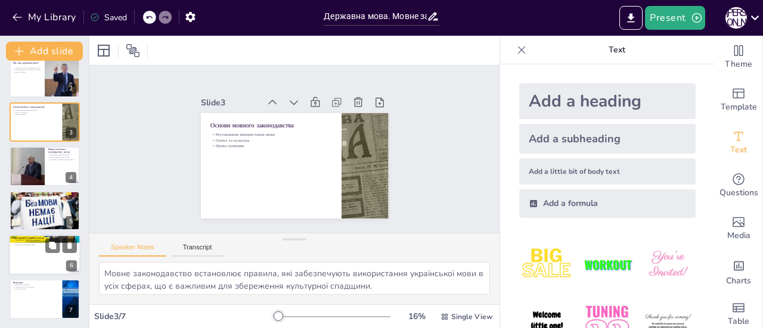
click at [26, 251] on div at bounding box center [45, 255] width 72 height 41
type textarea "Соціальні мережі є потужним інструментом для популяризації української мови сер…"
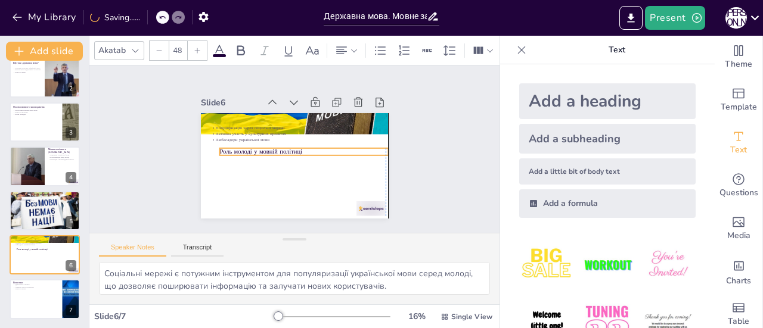
drag, startPoint x: 235, startPoint y: 115, endPoint x: 241, endPoint y: 145, distance: 30.4
click at [241, 145] on p "Роль молоді у мовній політиці" at bounding box center [302, 155] width 163 height 61
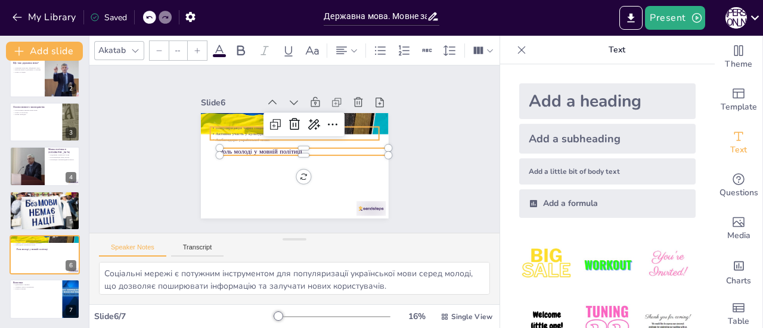
type input "32"
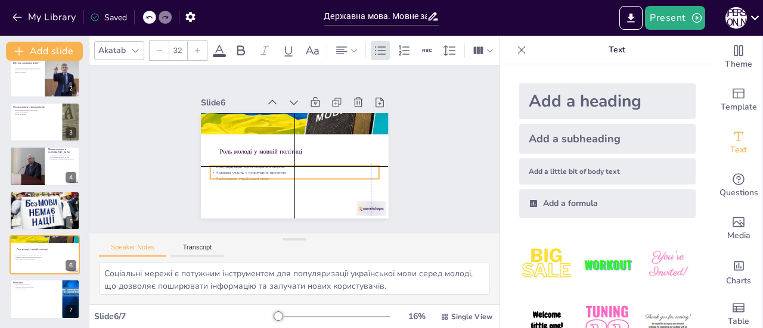
drag, startPoint x: 228, startPoint y: 125, endPoint x: 223, endPoint y: 161, distance: 36.6
click at [223, 161] on p "Популяризація через соціальні мережі" at bounding box center [289, 166] width 162 height 58
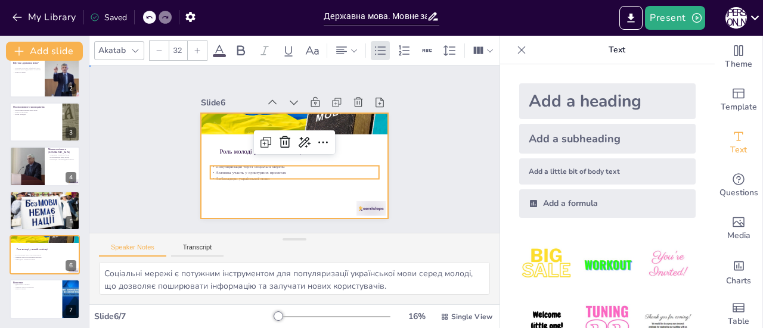
click at [223, 188] on div at bounding box center [288, 164] width 214 height 173
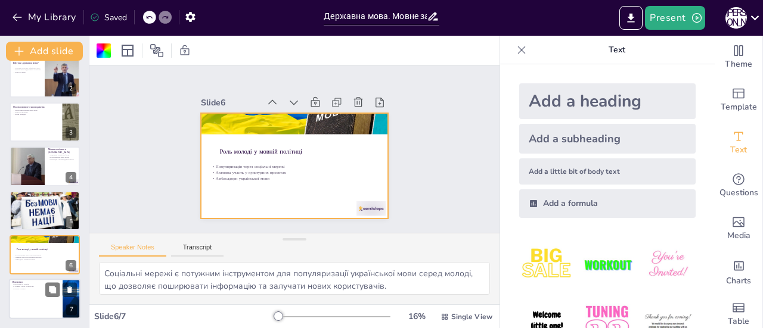
click at [48, 303] on div at bounding box center [45, 299] width 72 height 41
type textarea "Державна мова є важливим елементом національної ідентичності, що підкреслює єдн…"
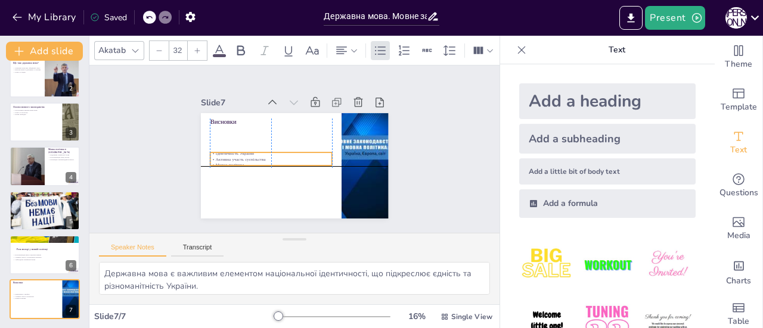
drag, startPoint x: 220, startPoint y: 126, endPoint x: 220, endPoint y: 154, distance: 28.6
click at [220, 154] on div "Ідентичність України Активна участь суспільства Мовна політика" at bounding box center [269, 146] width 114 height 76
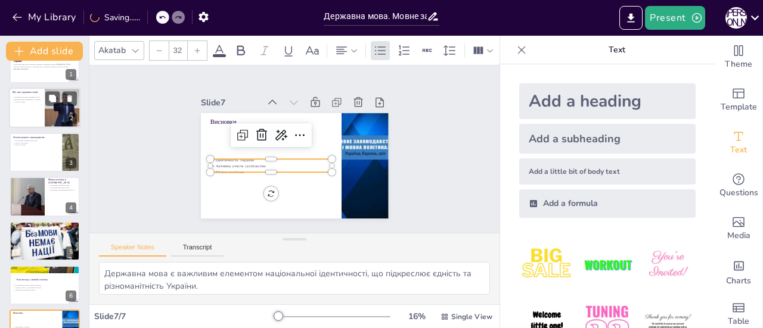
scroll to position [0, 0]
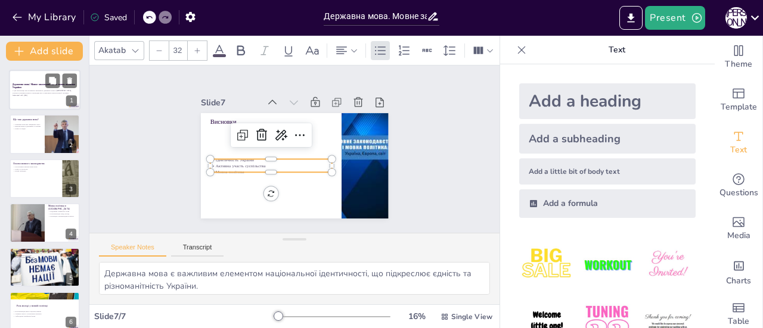
click at [44, 89] on div "У цій презентації ми розглянемо важливість державної мови в Україні, основні по…" at bounding box center [45, 93] width 64 height 8
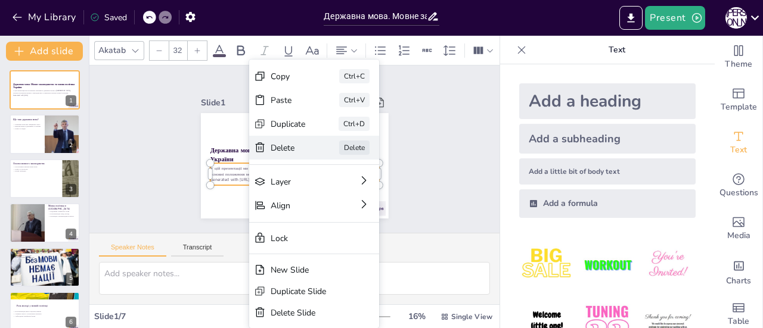
click at [344, 220] on div "Delete" at bounding box center [362, 229] width 37 height 18
